Goal: Transaction & Acquisition: Purchase product/service

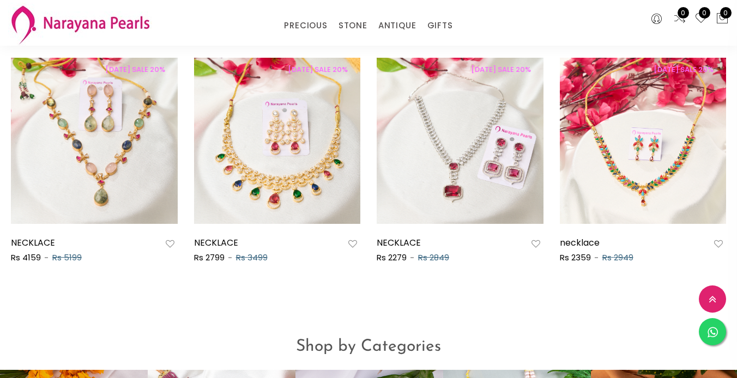
scroll to position [601, 0]
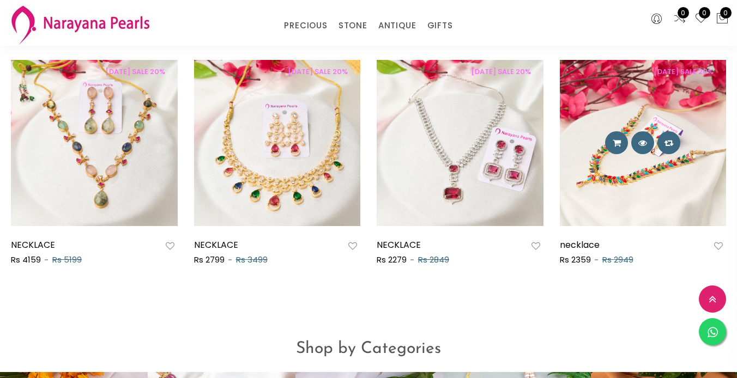
click at [617, 180] on img at bounding box center [643, 143] width 167 height 167
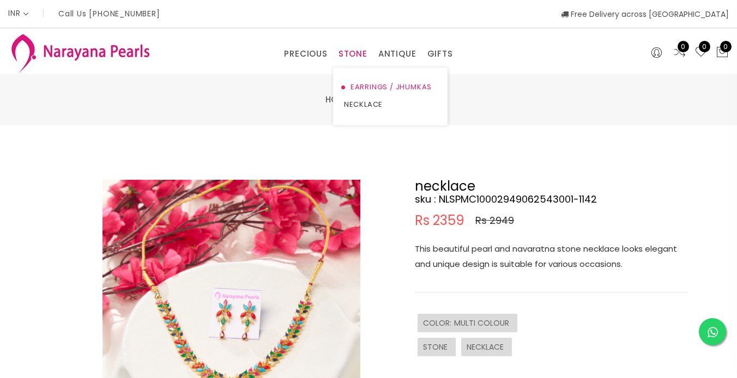
click at [355, 86] on link "EARRINGS / JHUMKAS" at bounding box center [390, 86] width 93 height 17
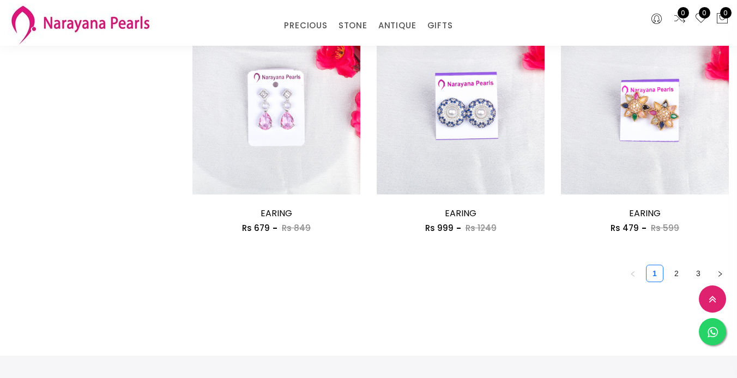
scroll to position [1474, 0]
click at [678, 274] on link "2" at bounding box center [676, 273] width 16 height 16
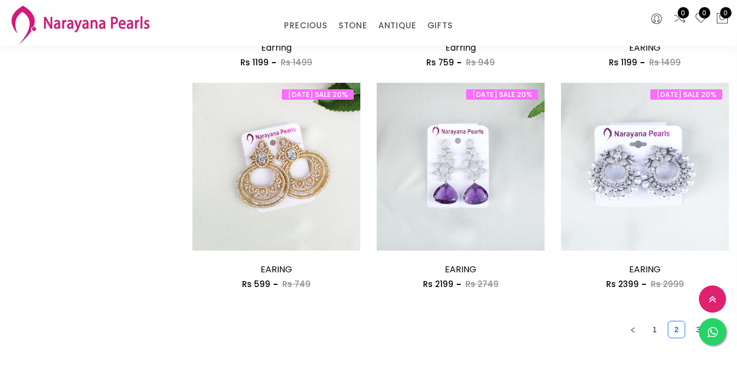
scroll to position [1418, 0]
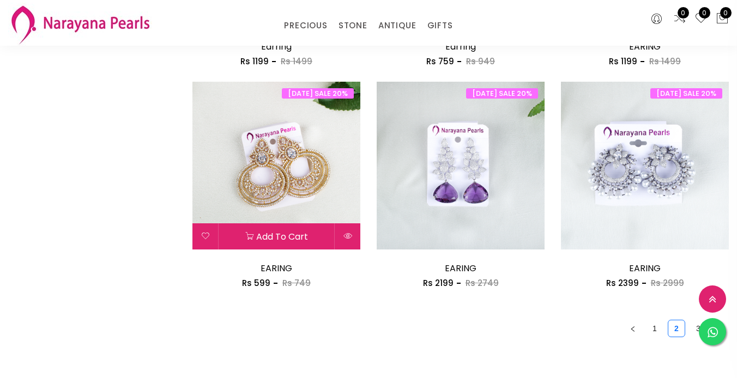
click at [295, 178] on img at bounding box center [276, 166] width 168 height 168
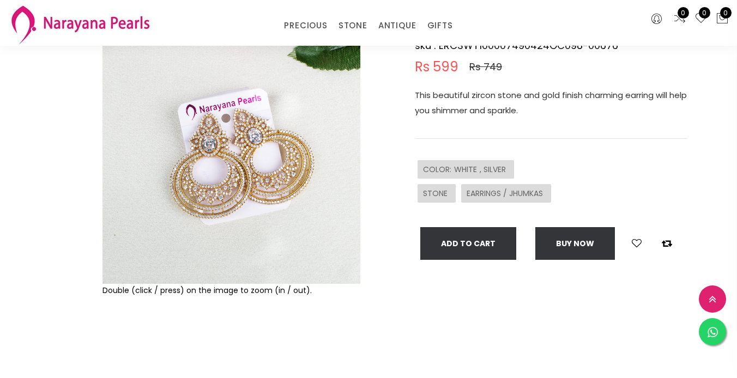
scroll to position [108, 0]
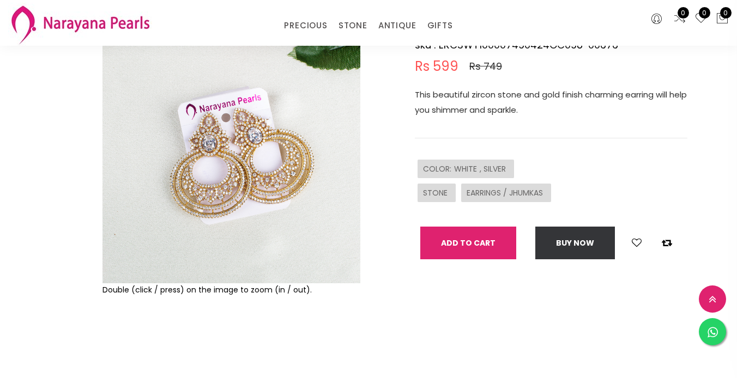
click at [478, 244] on button "Add To Cart" at bounding box center [468, 243] width 96 height 33
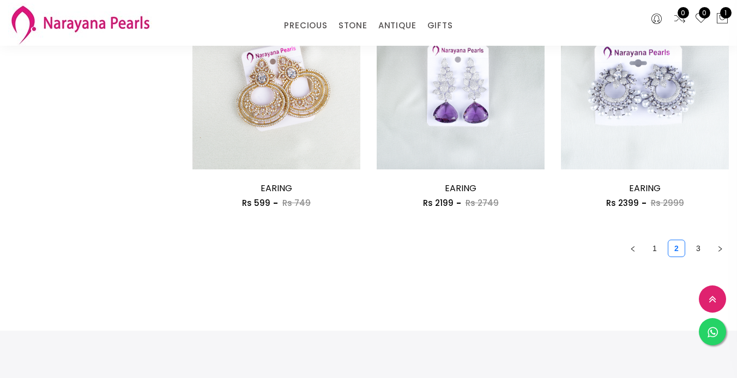
scroll to position [1499, 0]
click at [699, 251] on link "3" at bounding box center [698, 248] width 16 height 16
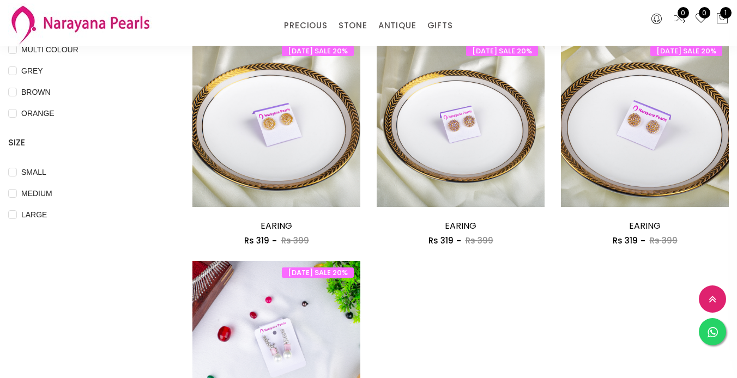
scroll to position [352, 0]
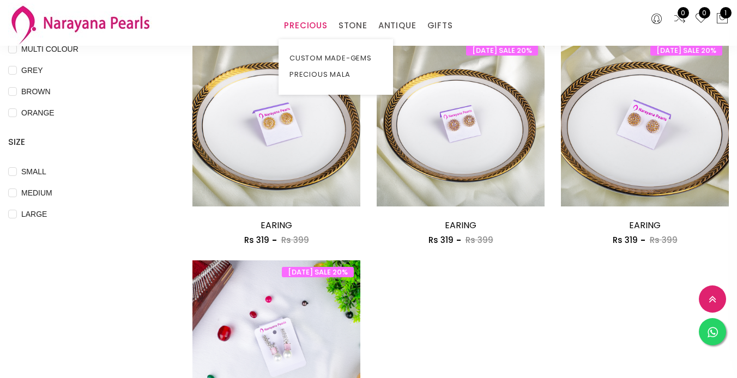
click at [310, 26] on link "PRECIOUS" at bounding box center [305, 25] width 43 height 16
click at [334, 75] on link "PRECIOUS MALA" at bounding box center [335, 75] width 93 height 16
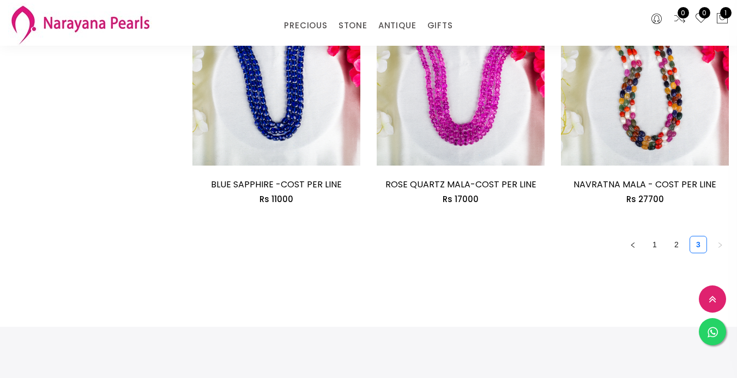
scroll to position [1536, 0]
click at [656, 249] on link "1" at bounding box center [655, 244] width 16 height 16
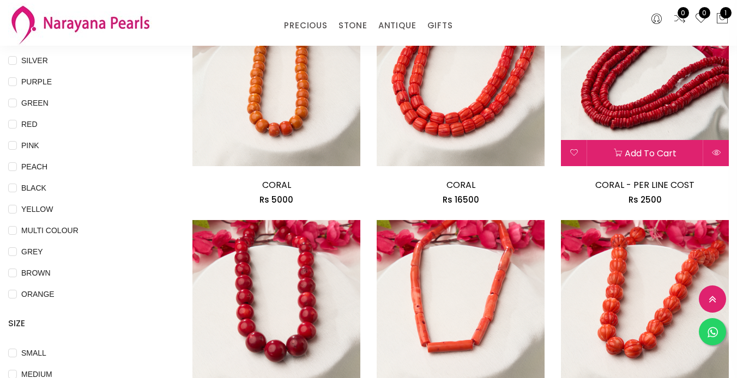
scroll to position [164, 0]
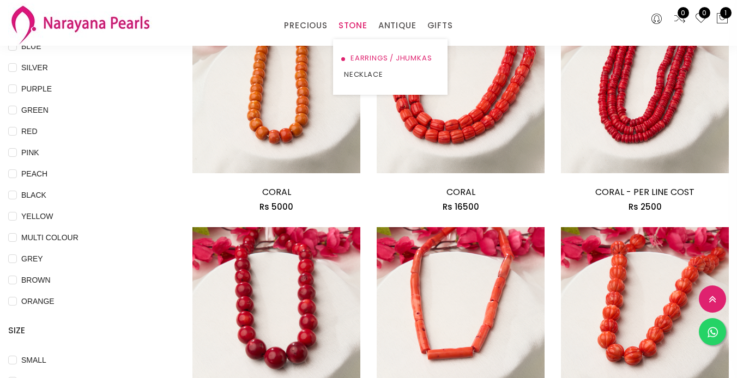
click at [361, 61] on link "EARRINGS / JHUMKAS" at bounding box center [390, 58] width 93 height 16
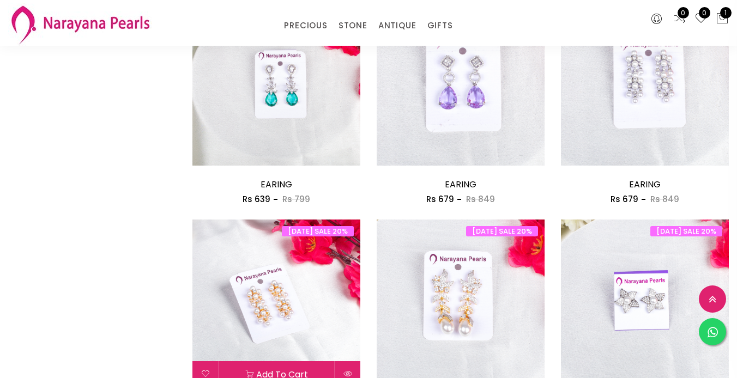
scroll to position [1056, 0]
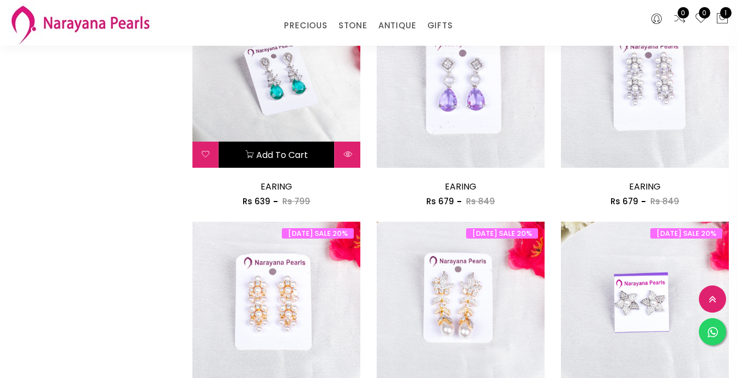
click at [291, 156] on button "Add to cart" at bounding box center [277, 155] width 116 height 26
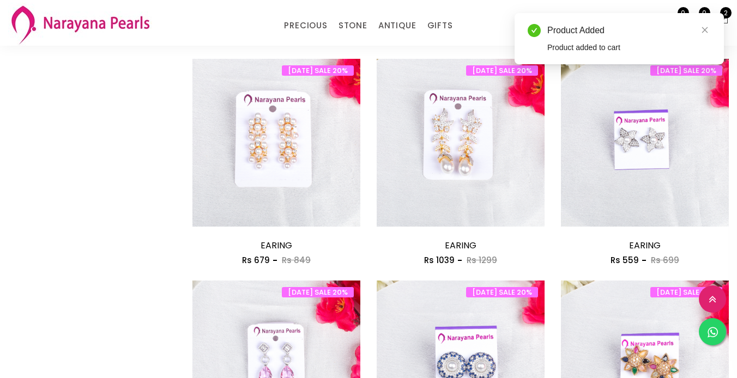
scroll to position [1230, 0]
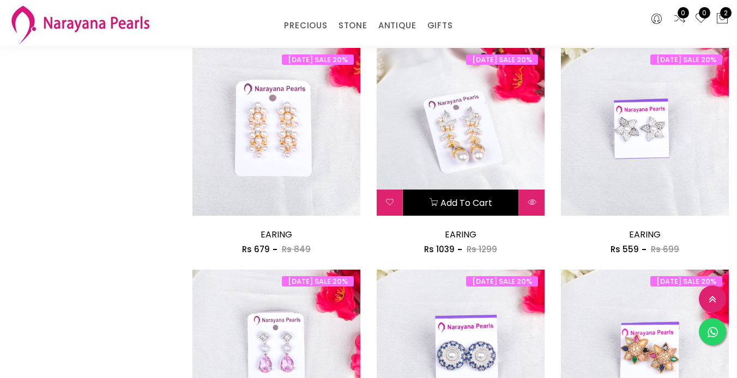
click at [430, 206] on icon at bounding box center [434, 202] width 9 height 9
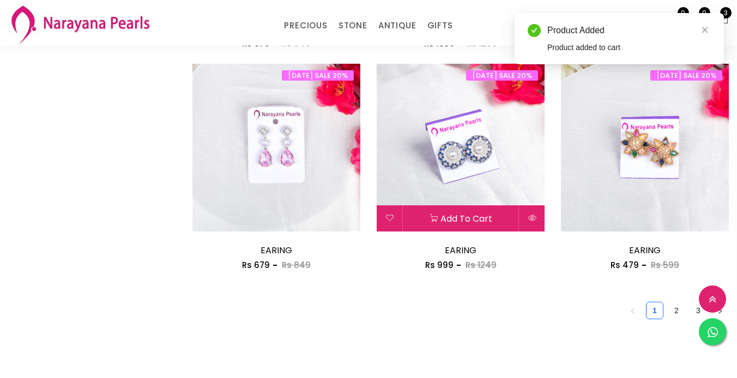
scroll to position [1439, 0]
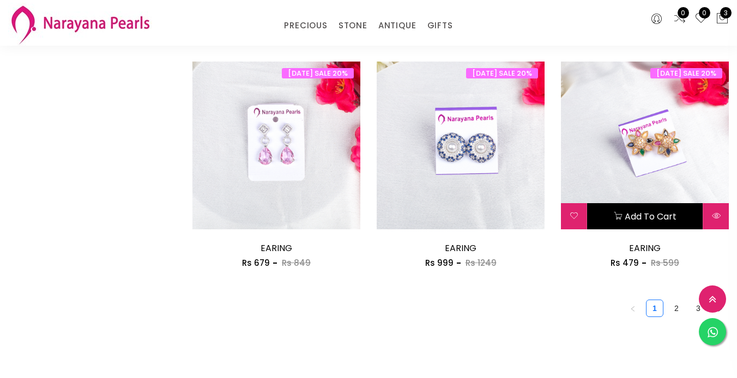
click at [662, 224] on button "Add to cart" at bounding box center [645, 216] width 116 height 26
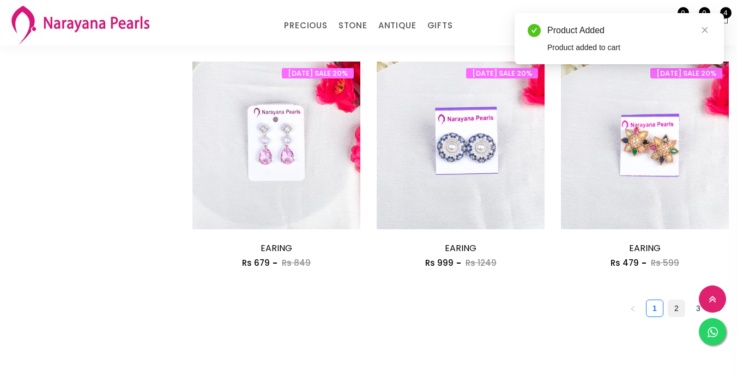
click at [677, 307] on link "2" at bounding box center [676, 308] width 16 height 16
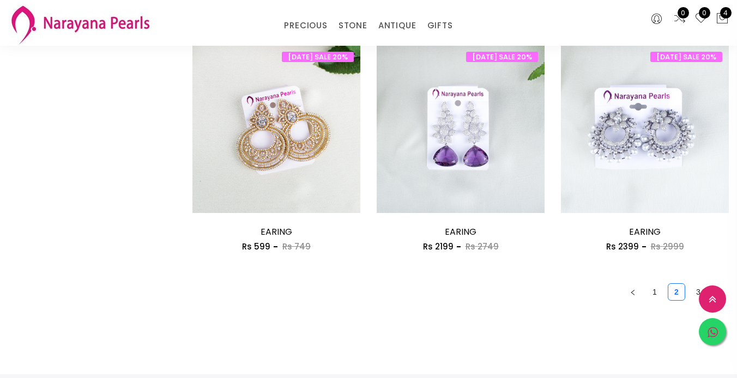
scroll to position [1457, 0]
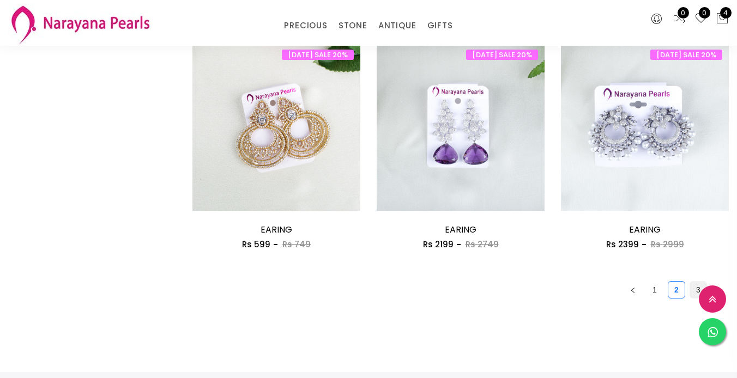
click at [694, 292] on link "3" at bounding box center [698, 290] width 16 height 16
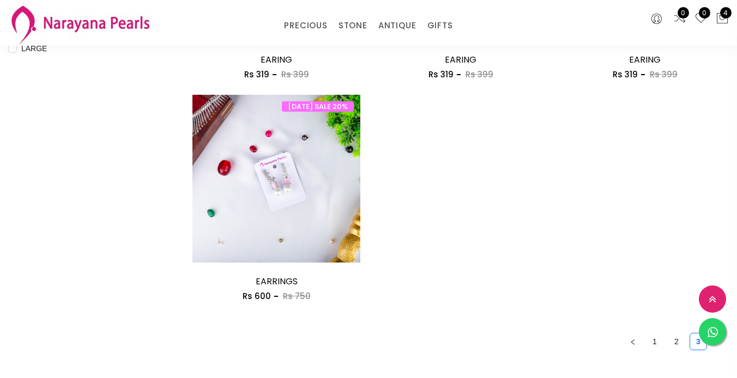
scroll to position [518, 0]
click at [405, 75] on link "NECKLACE" at bounding box center [430, 75] width 93 height 16
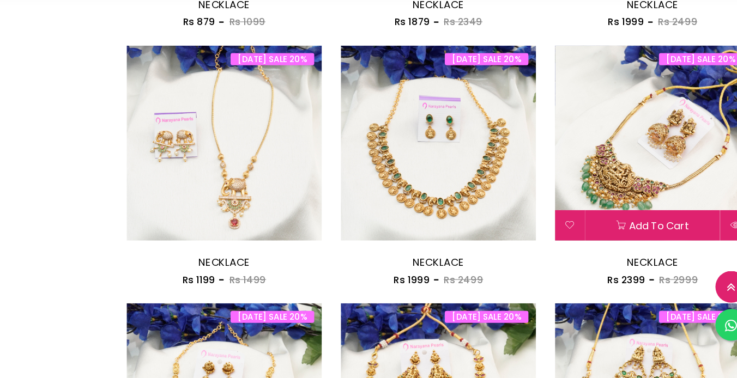
scroll to position [520, 0]
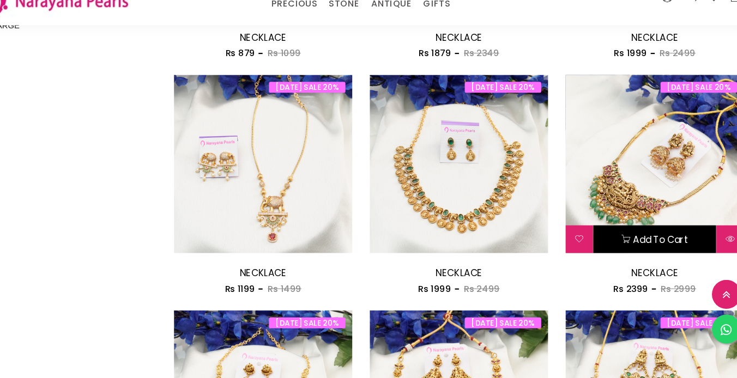
click at [632, 249] on button "Add to cart" at bounding box center [645, 247] width 116 height 26
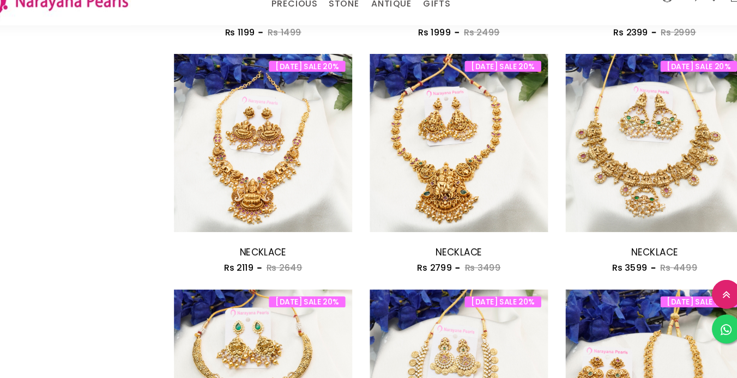
scroll to position [762, 0]
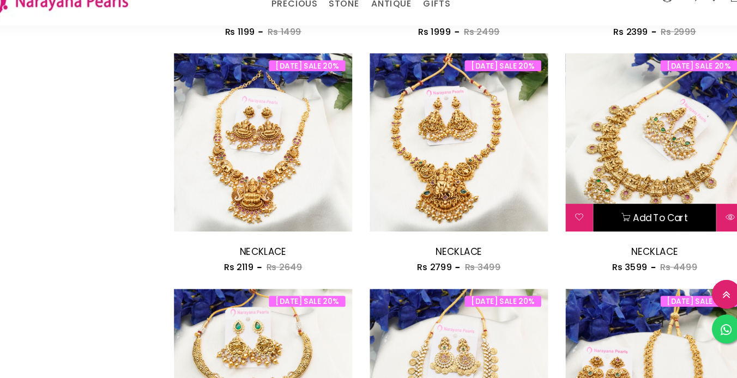
click at [624, 228] on button "Add to cart" at bounding box center [645, 227] width 116 height 26
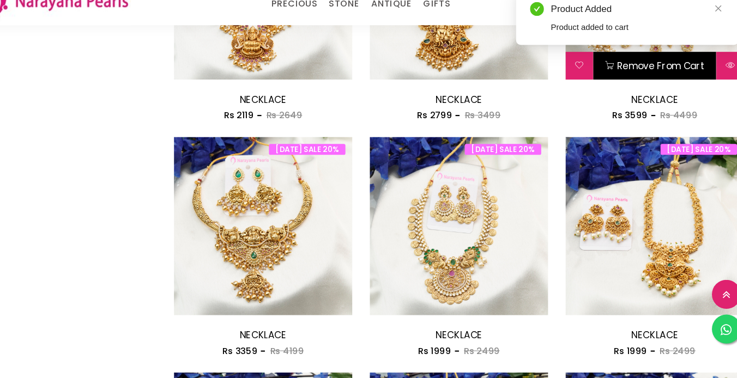
scroll to position [906, 0]
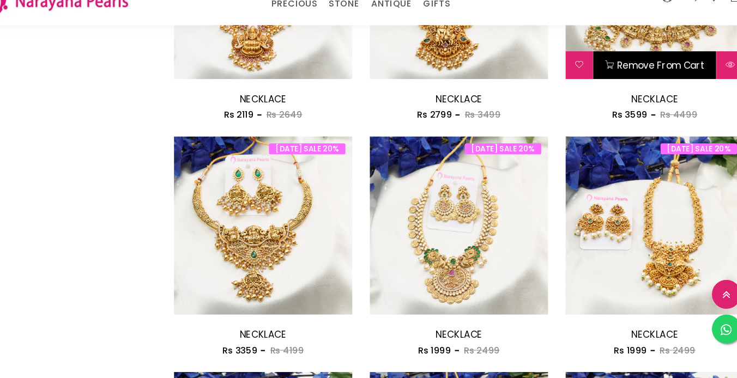
click at [614, 83] on button "Remove from cart" at bounding box center [645, 83] width 116 height 26
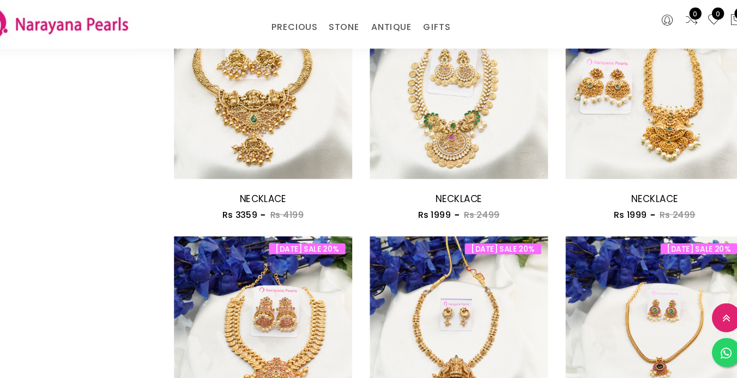
scroll to position [1055, 0]
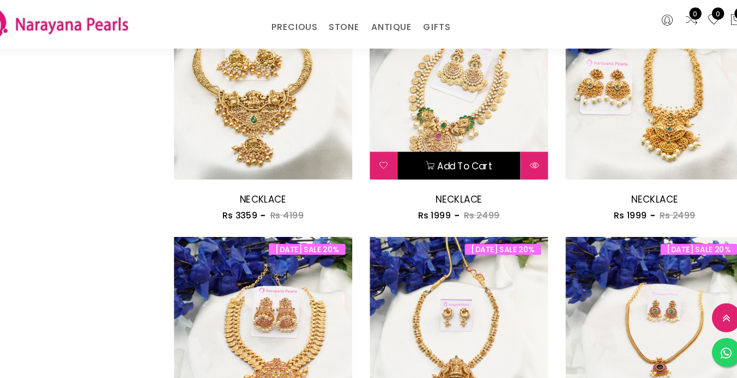
click at [492, 155] on button "Add to cart" at bounding box center [461, 156] width 116 height 26
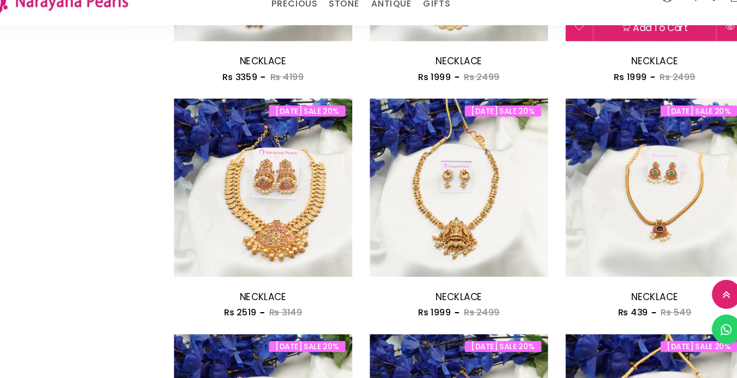
scroll to position [1165, 0]
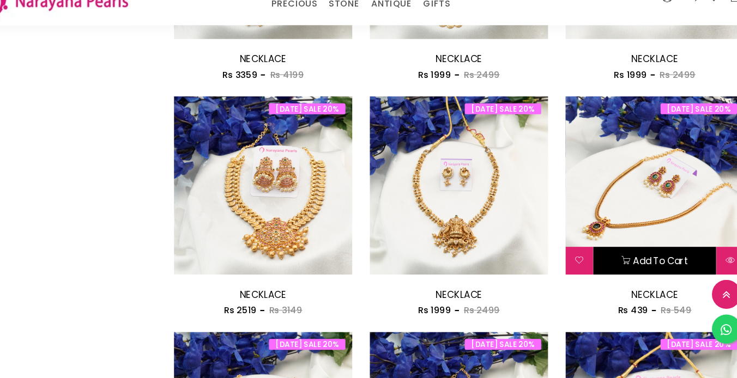
click at [623, 273] on button "Add to cart" at bounding box center [645, 268] width 116 height 26
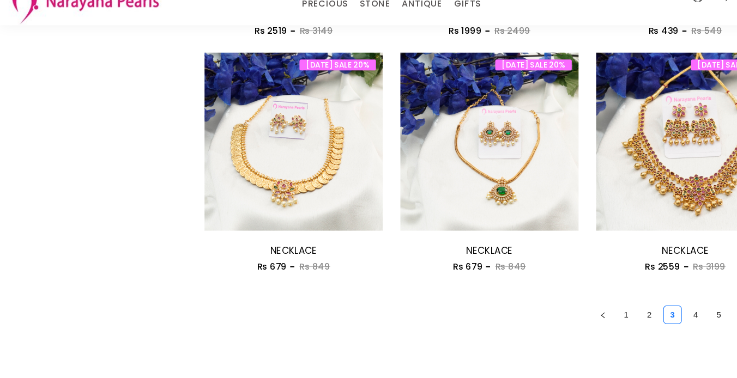
scroll to position [1430, 0]
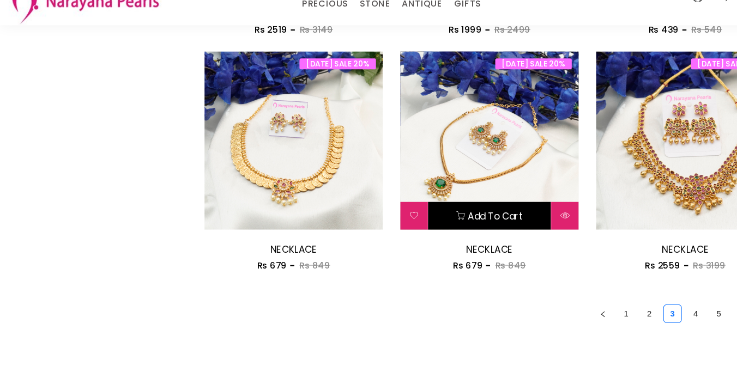
click at [492, 221] on button "Add to cart" at bounding box center [461, 225] width 116 height 26
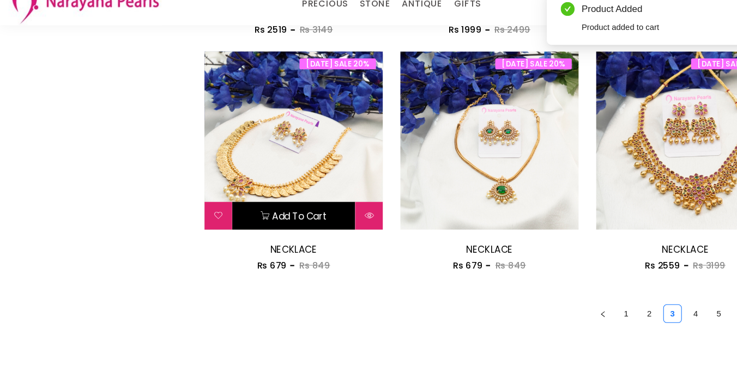
click at [283, 223] on button "Add to cart" at bounding box center [277, 225] width 116 height 26
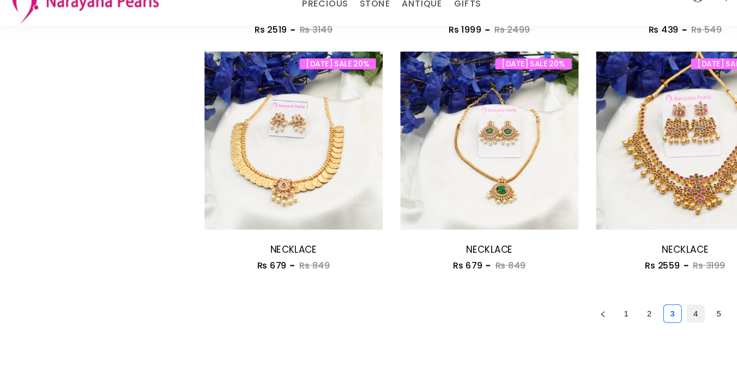
click at [651, 318] on link "4" at bounding box center [655, 317] width 16 height 16
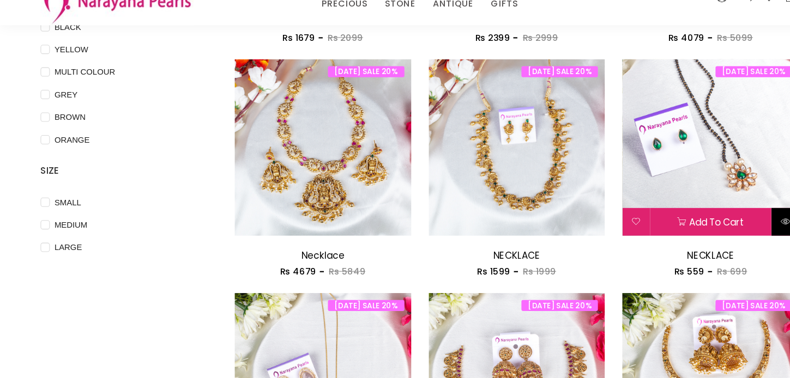
scroll to position [314, 0]
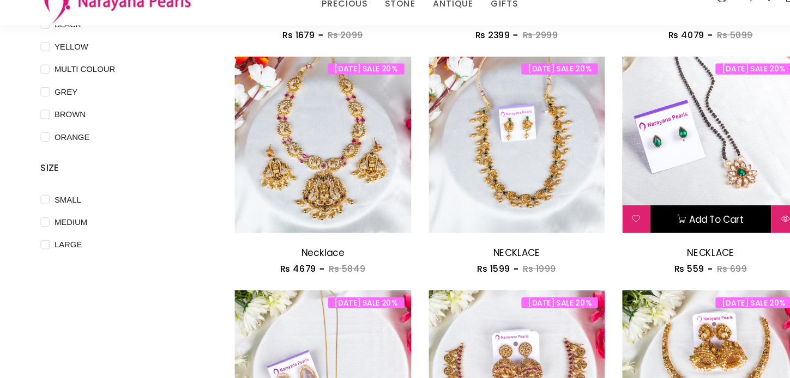
click at [706, 231] on button "Add to cart" at bounding box center [669, 228] width 114 height 26
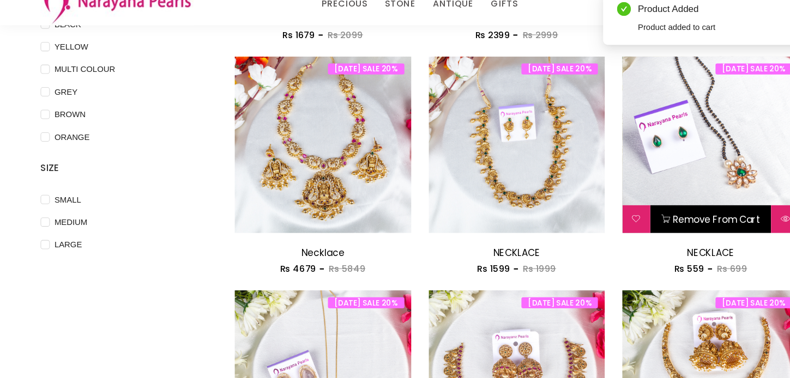
click at [708, 232] on button "Remove from cart" at bounding box center [669, 228] width 114 height 26
click at [708, 232] on button "Add to cart" at bounding box center [669, 228] width 114 height 26
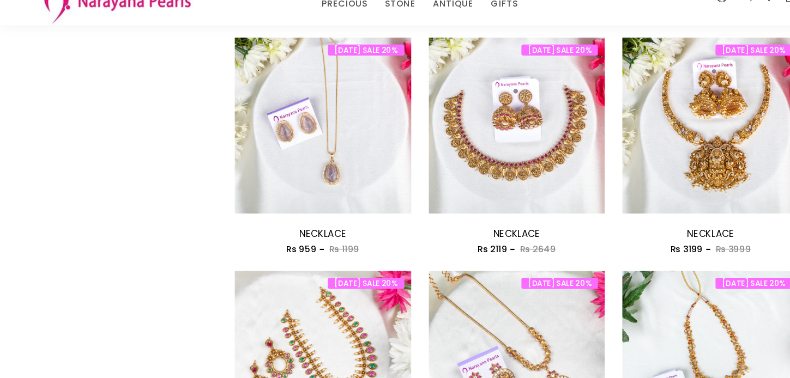
scroll to position [554, 0]
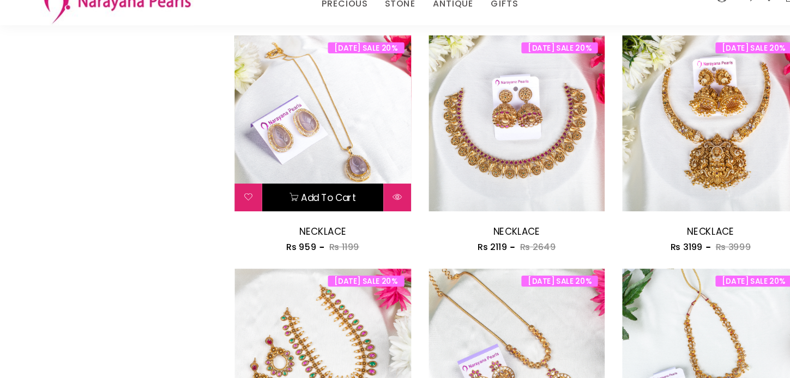
click at [337, 206] on button "Add to cart" at bounding box center [304, 208] width 114 height 26
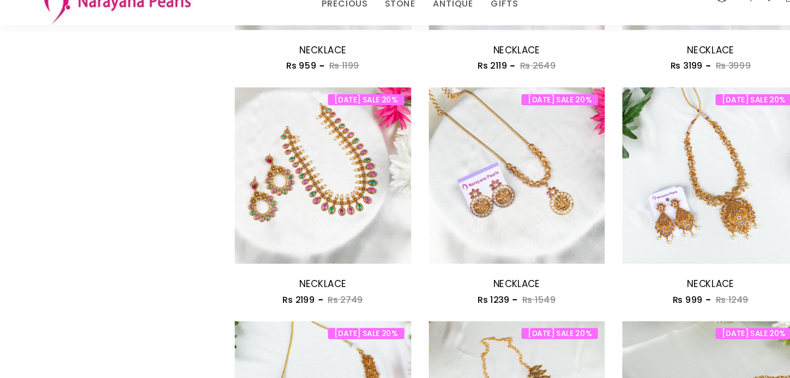
scroll to position [727, 0]
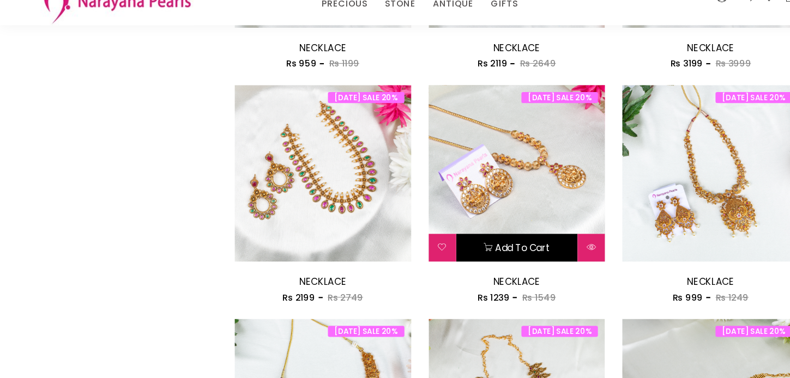
click at [482, 256] on button "Add to cart" at bounding box center [487, 256] width 114 height 26
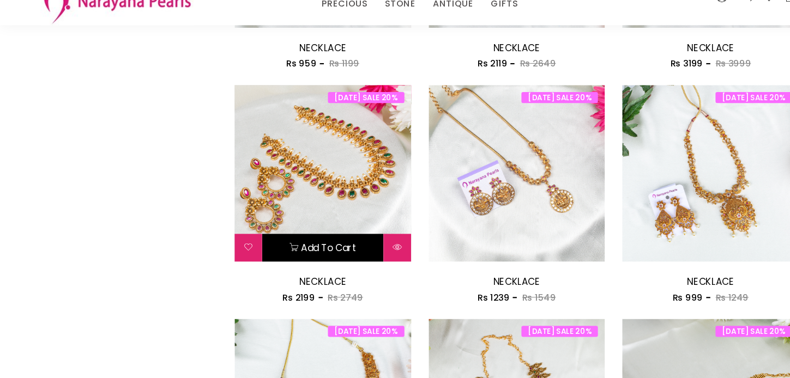
click at [335, 256] on button "Add to cart" at bounding box center [304, 256] width 114 height 26
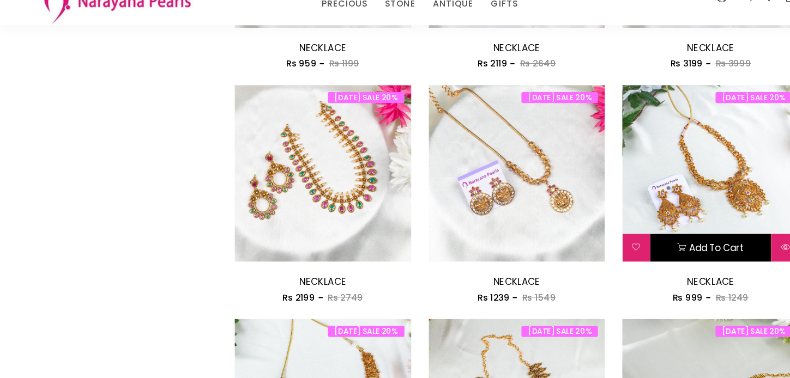
click at [659, 256] on button "Add to cart" at bounding box center [669, 256] width 114 height 26
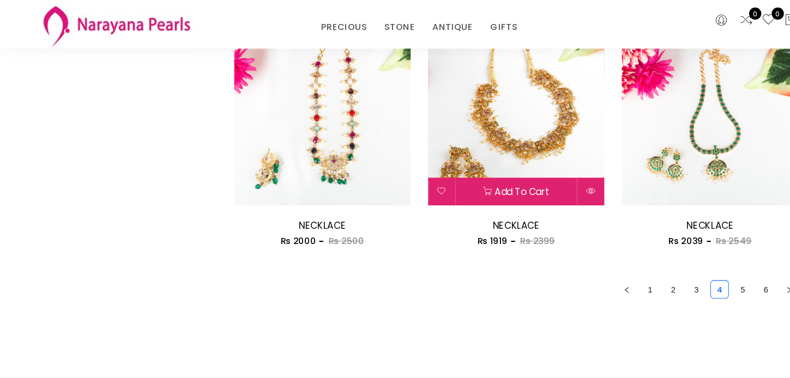
scroll to position [1457, 0]
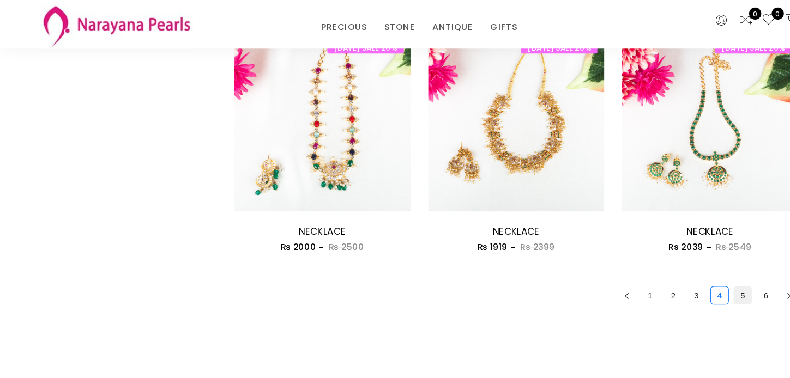
click at [702, 281] on link "5" at bounding box center [699, 278] width 16 height 16
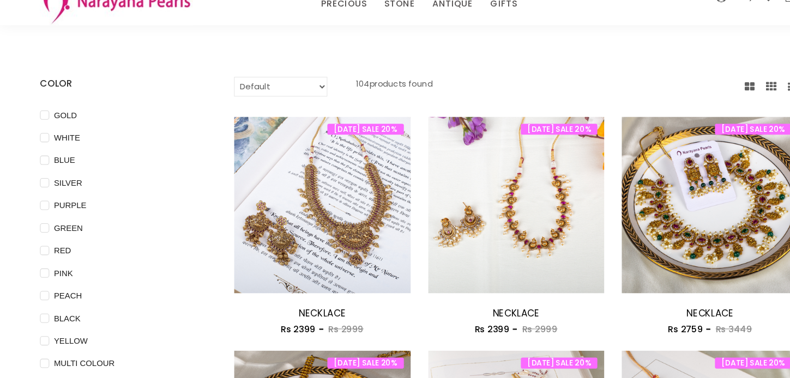
scroll to position [51, 0]
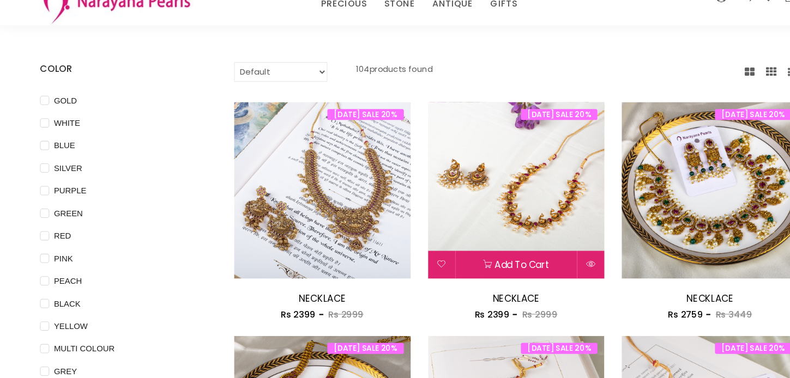
click at [541, 235] on img at bounding box center [486, 201] width 166 height 166
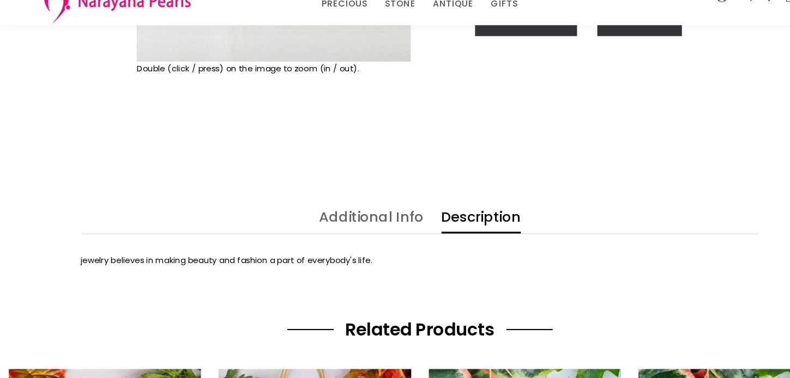
scroll to position [315, 0]
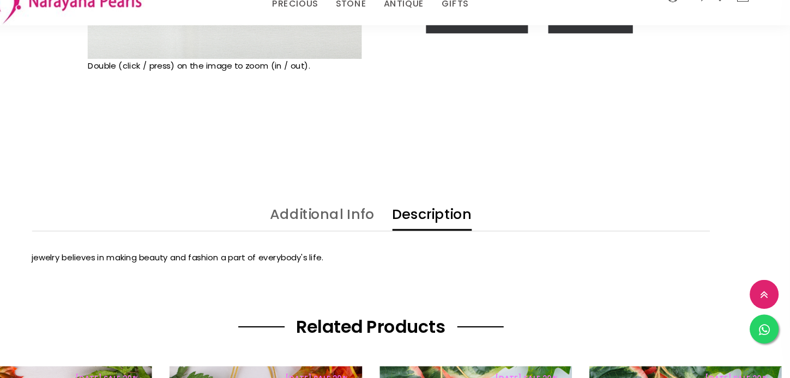
click at [392, 225] on link "Additional Info" at bounding box center [349, 229] width 99 height 22
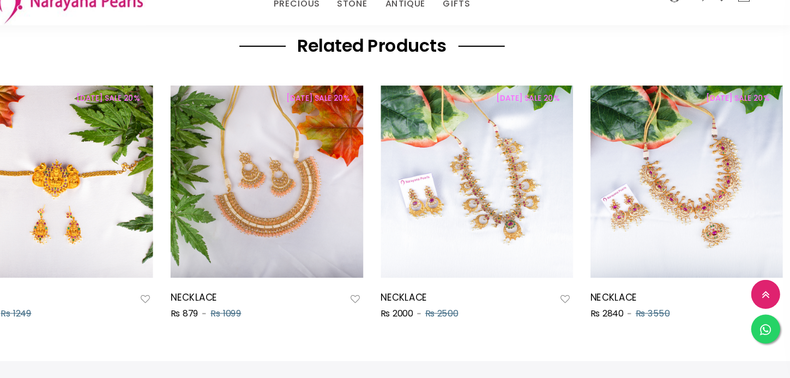
scroll to position [588, 0]
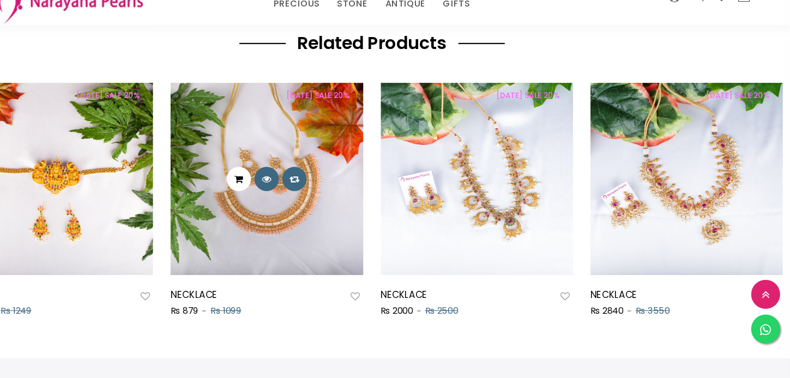
click at [275, 195] on button at bounding box center [269, 190] width 23 height 23
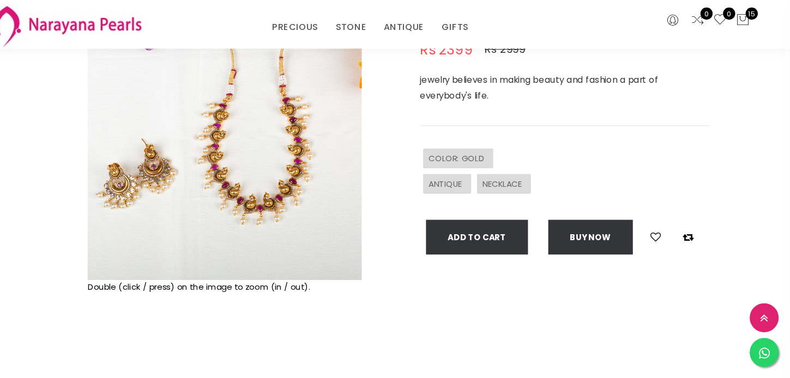
scroll to position [125, 0]
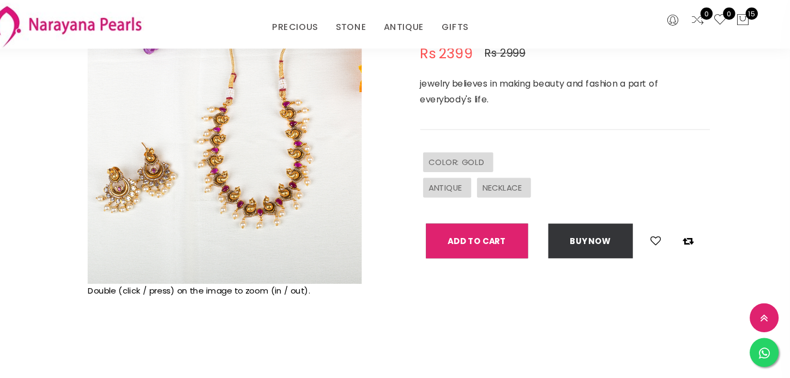
click at [508, 225] on button "Add To Cart" at bounding box center [495, 226] width 96 height 33
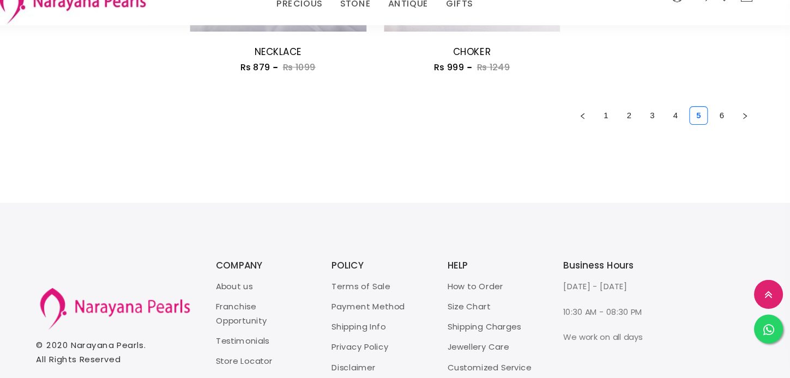
scroll to position [1659, 0]
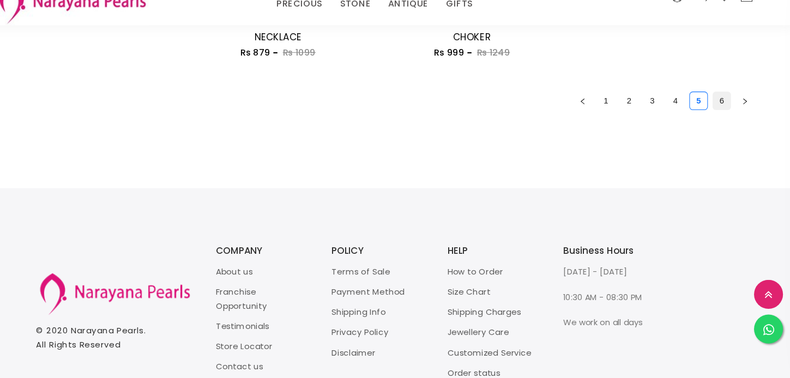
click at [723, 124] on link "6" at bounding box center [721, 117] width 16 height 16
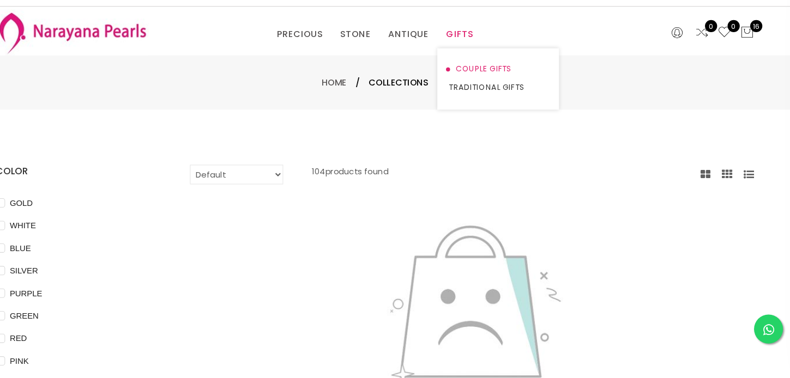
click at [491, 88] on link "COUPLE GIFTS" at bounding box center [510, 86] width 93 height 17
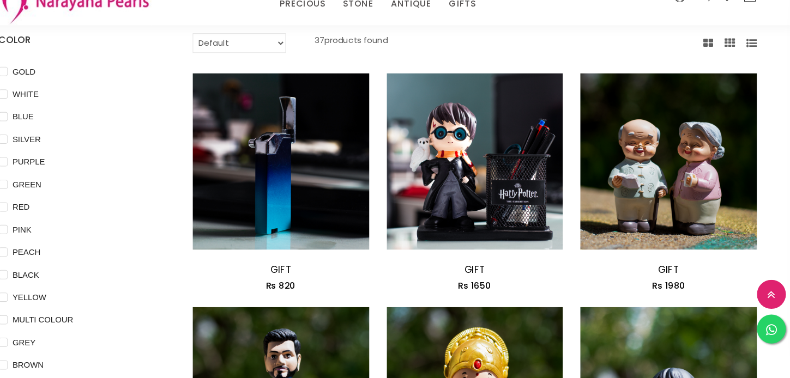
scroll to position [80, 0]
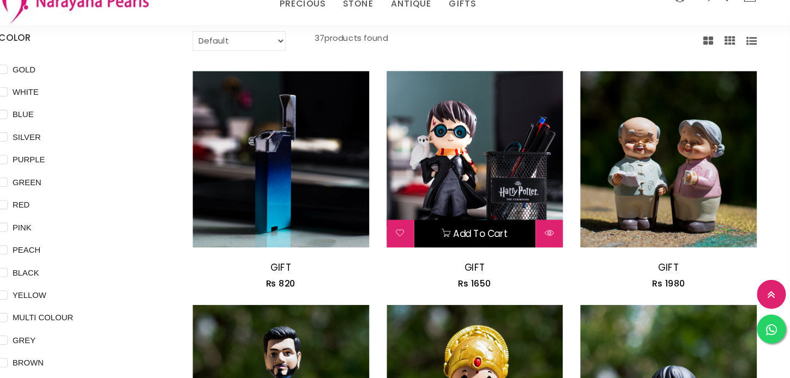
click at [463, 241] on icon at bounding box center [459, 241] width 9 height 9
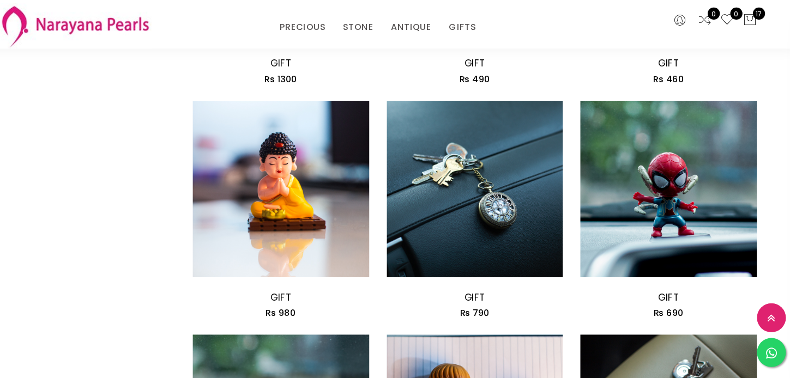
scroll to position [1174, 0]
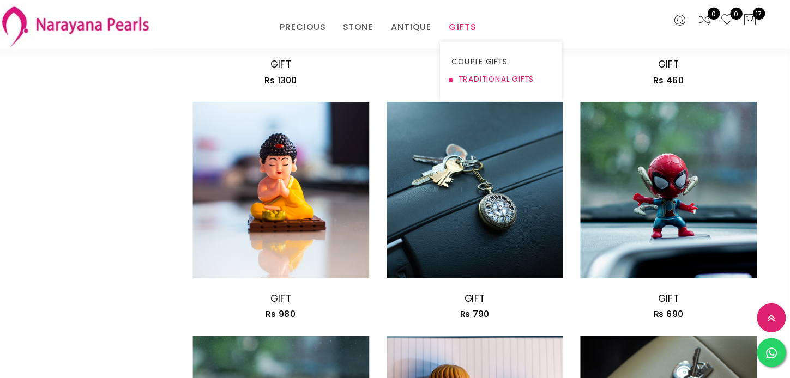
click at [485, 73] on link "TRADITIONAL GIFTS" at bounding box center [510, 75] width 93 height 16
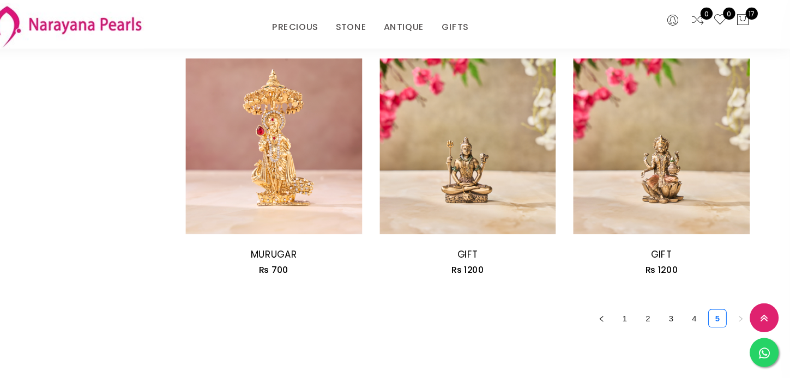
scroll to position [1430, 0]
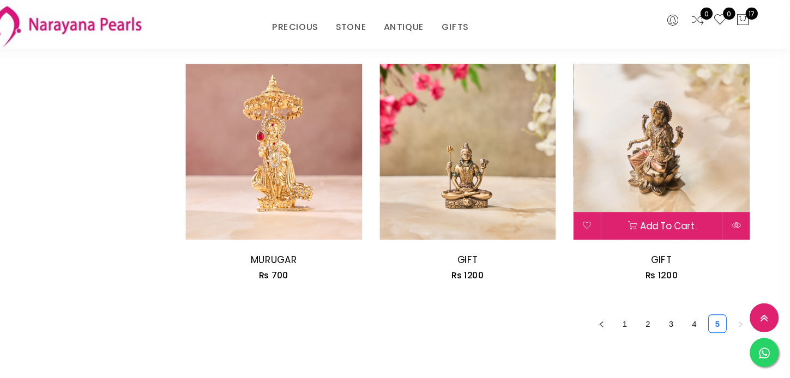
click at [681, 166] on img at bounding box center [668, 143] width 166 height 166
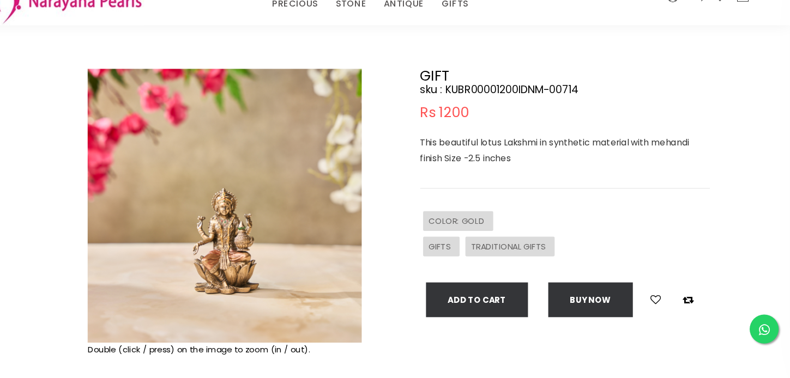
scroll to position [52, 0]
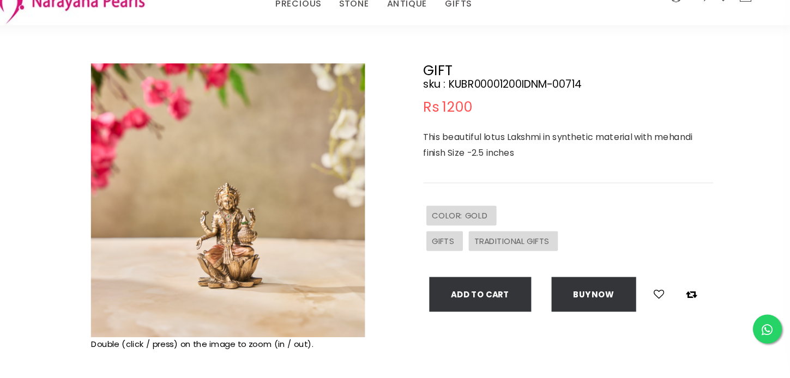
click at [260, 241] on img at bounding box center [258, 211] width 258 height 258
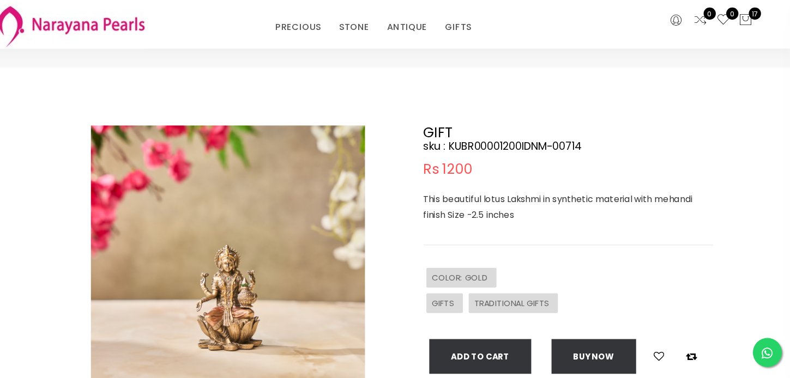
scroll to position [0, 0]
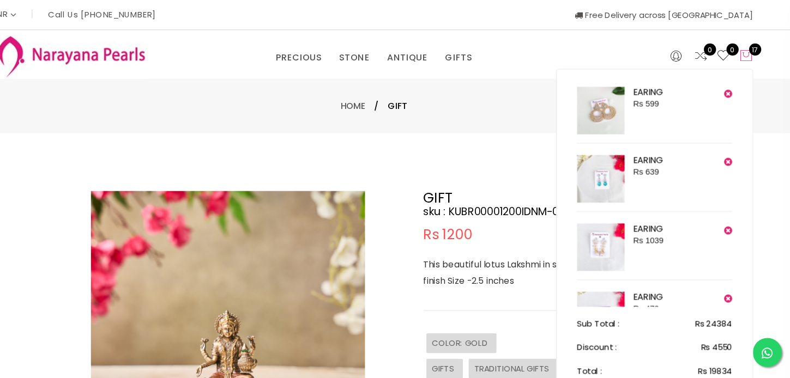
click at [736, 53] on icon at bounding box center [745, 52] width 13 height 13
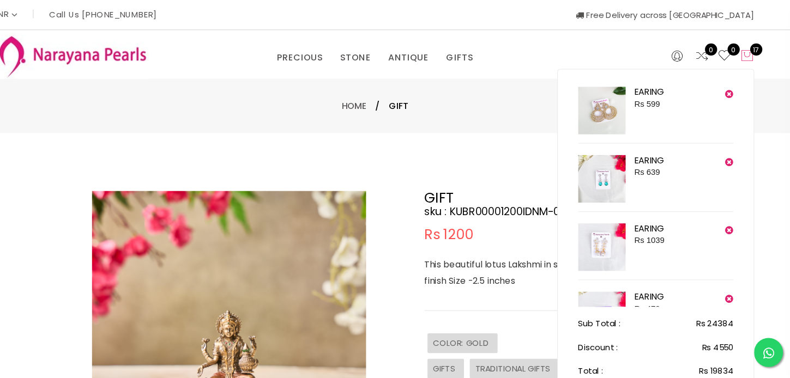
click at [736, 52] on icon at bounding box center [745, 52] width 13 height 13
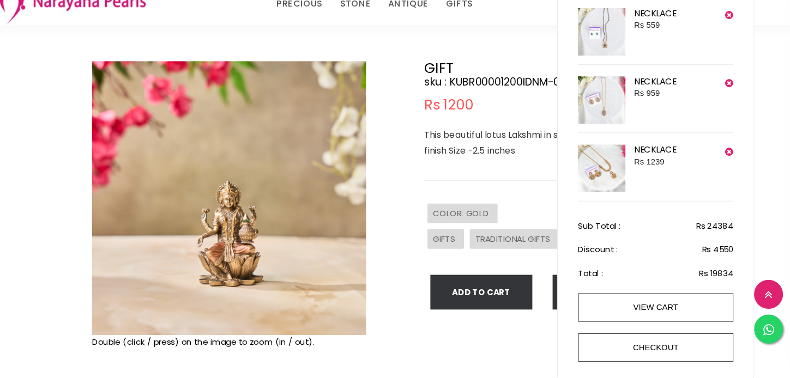
scroll to position [55, 0]
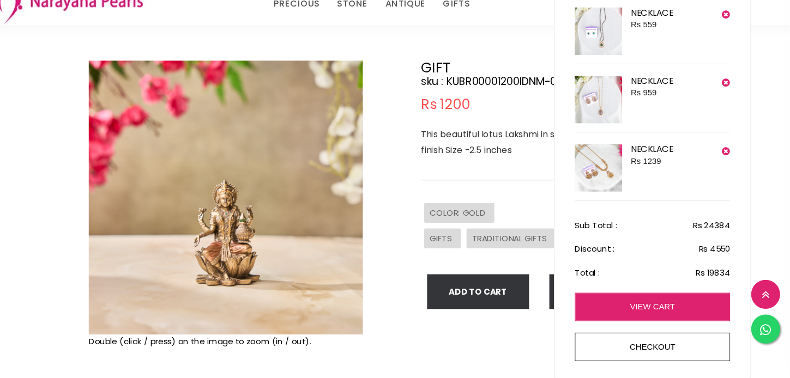
click at [667, 311] on link "view cart" at bounding box center [659, 311] width 146 height 27
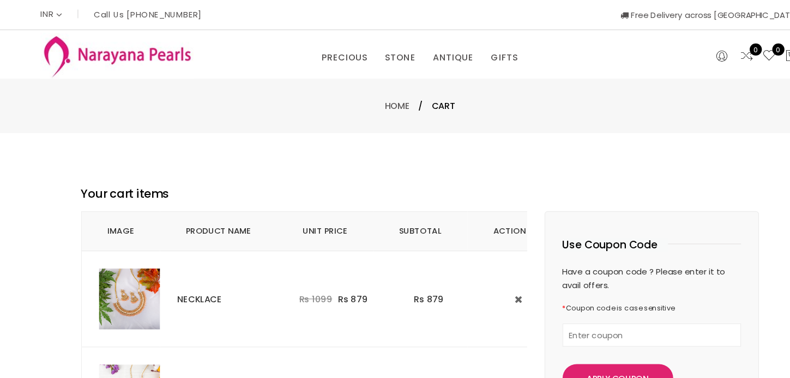
click at [120, 287] on img at bounding box center [121, 281] width 57 height 57
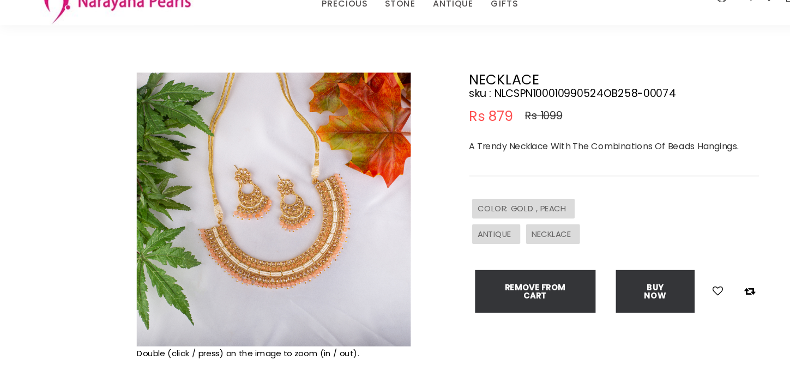
scroll to position [59, 0]
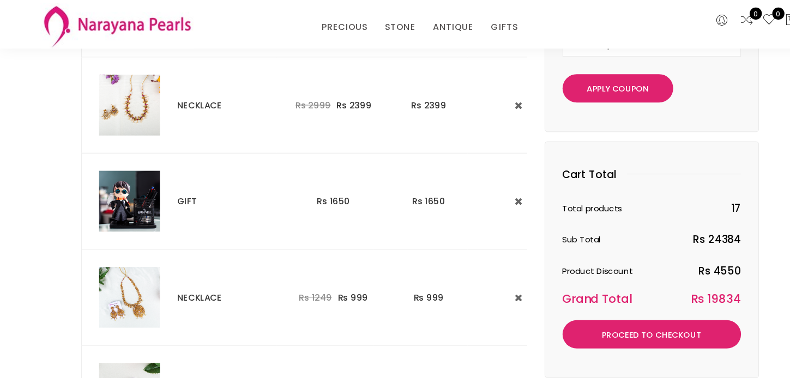
scroll to position [223, 0]
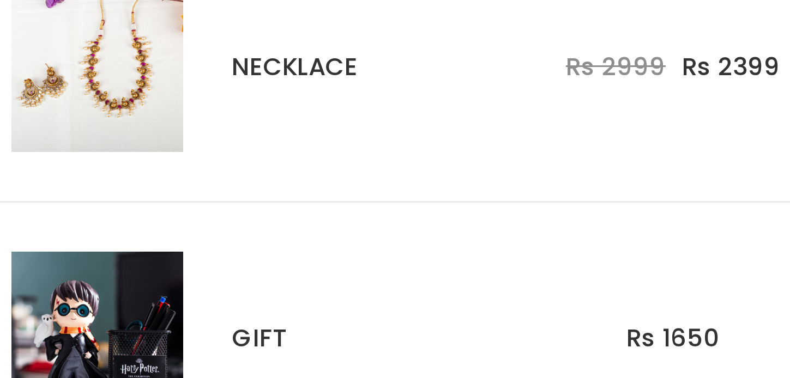
click at [125, 138] on td at bounding box center [113, 103] width 74 height 90
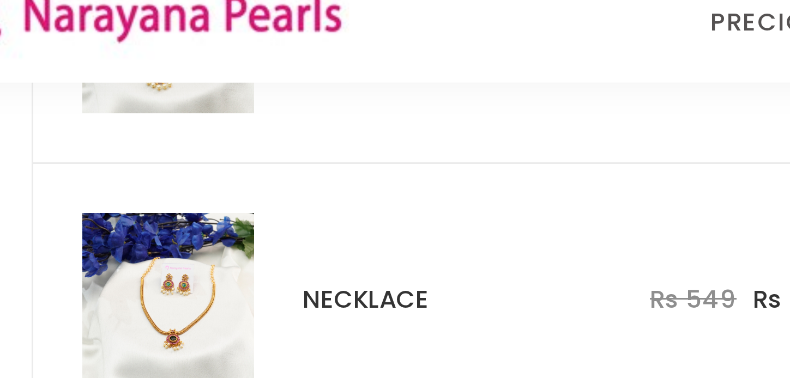
scroll to position [1385, 0]
